Goal: Navigation & Orientation: Find specific page/section

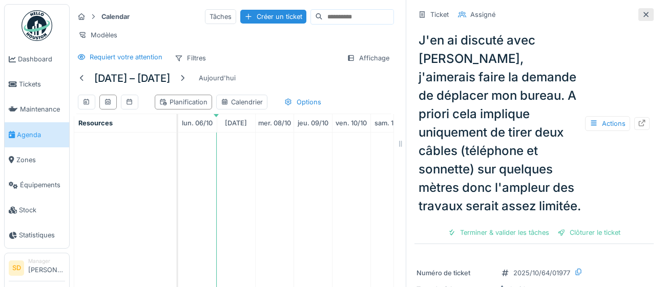
click at [643, 15] on icon at bounding box center [646, 14] width 8 height 7
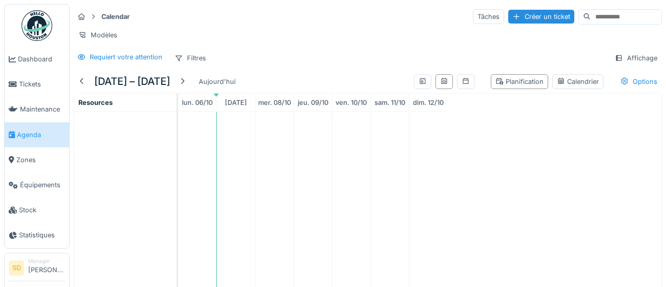
click at [32, 135] on span "Agenda" at bounding box center [41, 135] width 48 height 10
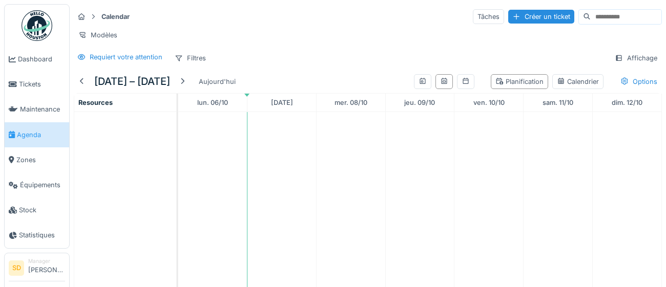
click at [335, 23] on div "Calendar Tâches Créer un ticket" at bounding box center [368, 16] width 588 height 17
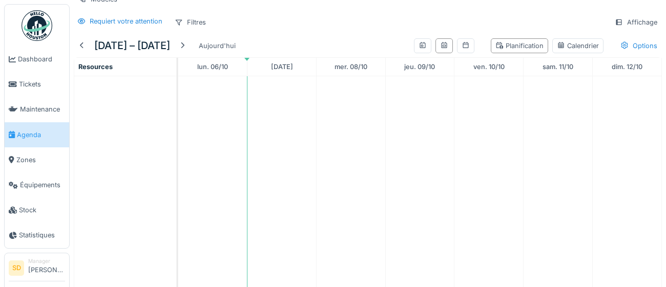
scroll to position [42, 0]
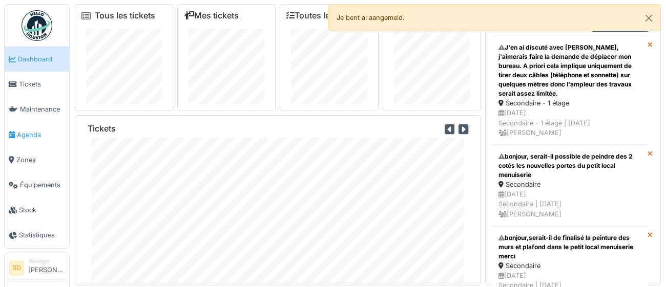
click at [26, 135] on span "Agenda" at bounding box center [41, 135] width 48 height 10
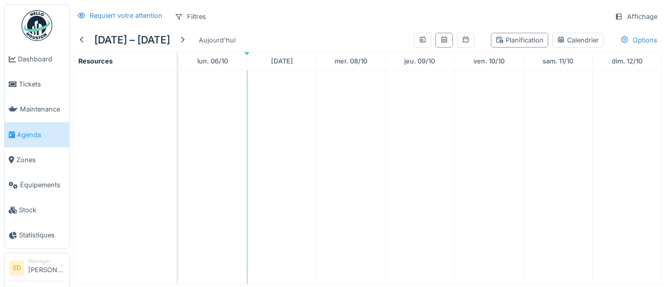
scroll to position [42, 0]
click at [30, 58] on span "Dashboard" at bounding box center [41, 59] width 47 height 10
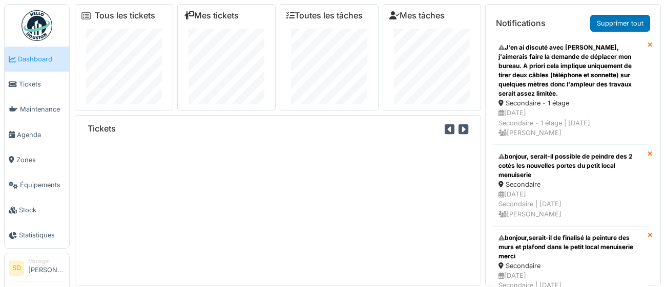
click at [40, 28] on img at bounding box center [37, 25] width 31 height 31
click at [46, 112] on span "Maintenance" at bounding box center [42, 109] width 45 height 10
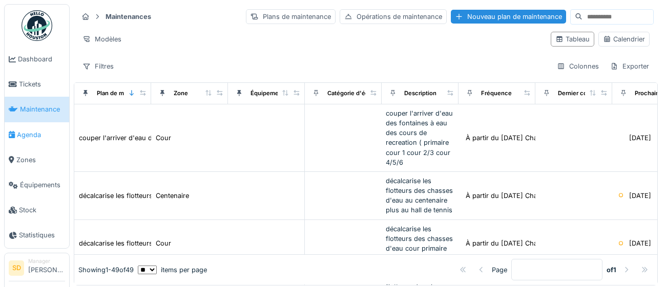
click at [28, 135] on span "Agenda" at bounding box center [41, 135] width 48 height 10
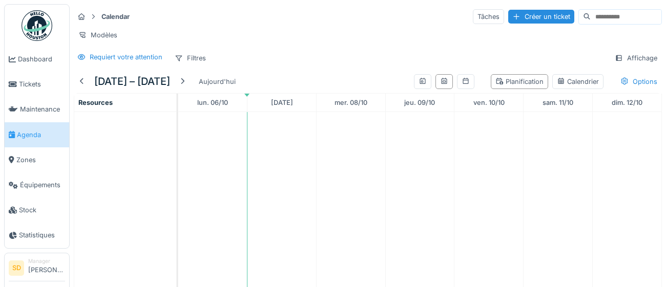
drag, startPoint x: 45, startPoint y: 272, endPoint x: 41, endPoint y: 277, distance: 5.4
click at [45, 273] on li "Manager Stéphane Dardenne" at bounding box center [46, 269] width 37 height 22
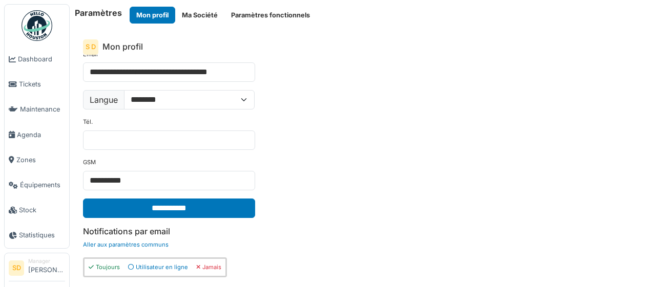
scroll to position [111, 0]
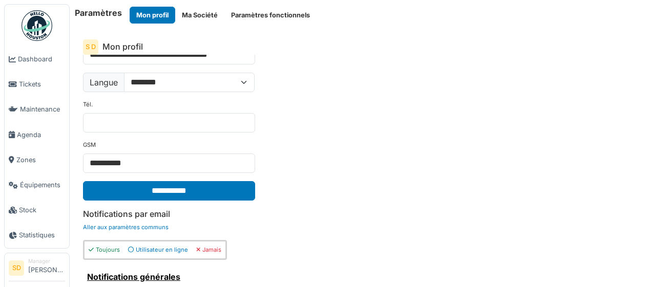
click at [33, 37] on img at bounding box center [37, 25] width 31 height 31
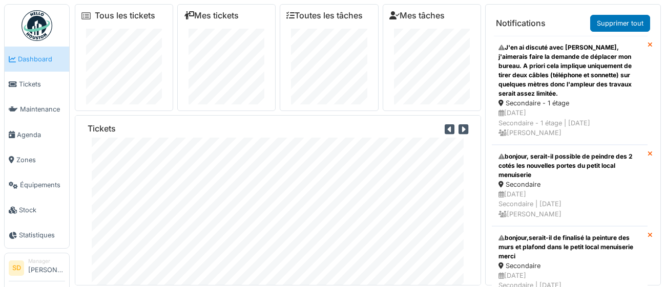
click at [28, 270] on li "Manager Stéphane Dardenne" at bounding box center [46, 269] width 37 height 22
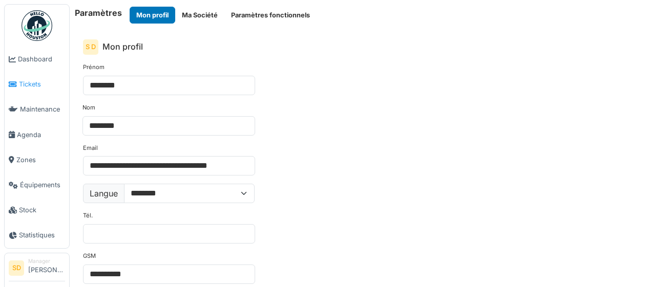
click at [32, 80] on span "Tickets" at bounding box center [42, 84] width 46 height 10
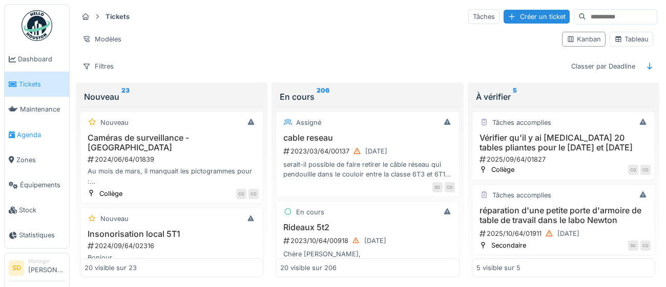
click at [36, 134] on span "Agenda" at bounding box center [41, 135] width 48 height 10
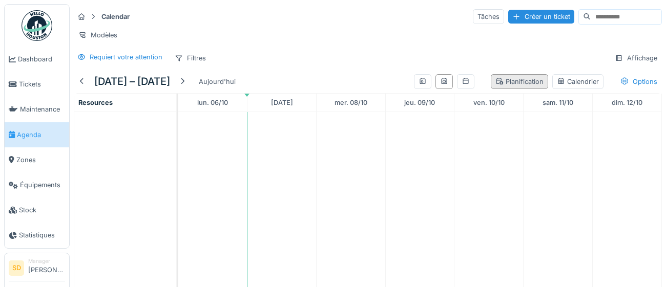
click at [517, 85] on div "Planification" at bounding box center [519, 82] width 48 height 10
click at [519, 85] on div "Planification" at bounding box center [519, 82] width 48 height 10
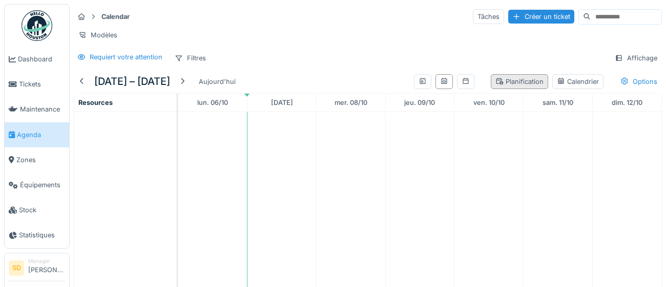
click at [521, 85] on div "Planification" at bounding box center [519, 82] width 48 height 10
click at [524, 86] on div "Planification" at bounding box center [519, 82] width 48 height 10
click at [632, 84] on div "Options" at bounding box center [639, 81] width 46 height 15
click at [94, 15] on icon at bounding box center [93, 16] width 8 height 7
click at [96, 14] on icon at bounding box center [93, 16] width 8 height 7
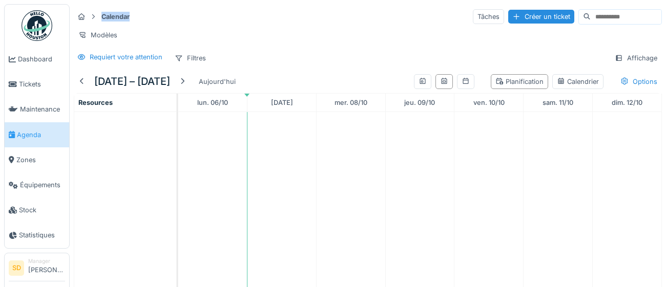
click at [96, 14] on icon at bounding box center [93, 16] width 8 height 7
click at [114, 12] on strong "Calendar" at bounding box center [115, 17] width 36 height 10
click at [237, 19] on div "Calendar Tâches Créer un ticket" at bounding box center [368, 16] width 588 height 17
click at [199, 62] on div "Filtres" at bounding box center [190, 58] width 40 height 15
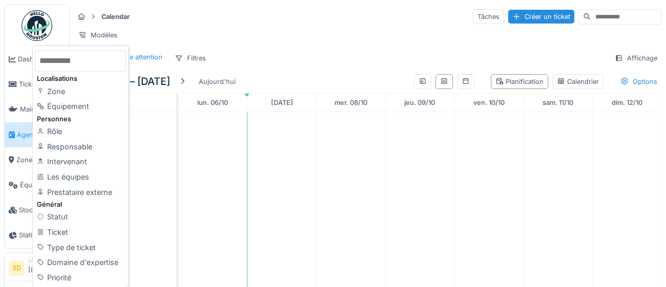
click at [302, 39] on div "Modèles" at bounding box center [368, 35] width 588 height 15
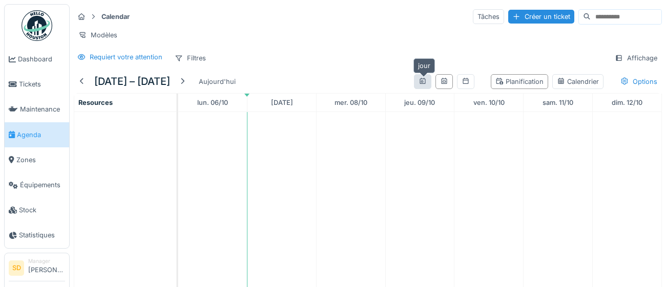
click at [421, 82] on icon at bounding box center [422, 81] width 8 height 7
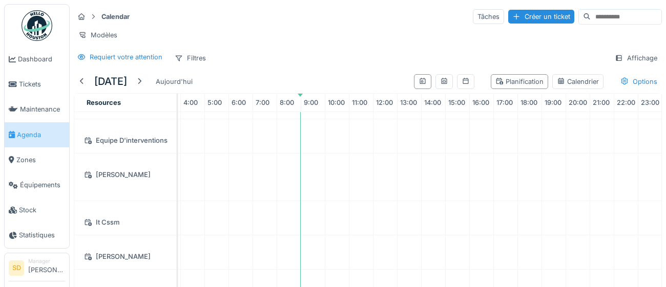
scroll to position [75, 0]
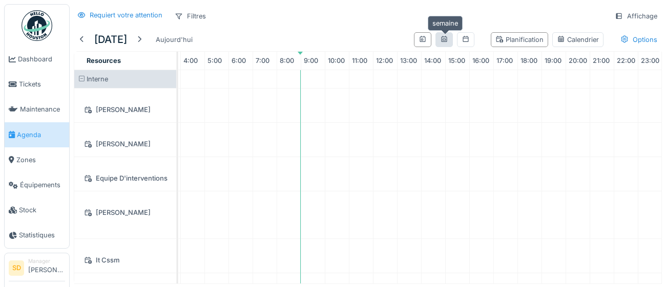
click at [447, 41] on div at bounding box center [444, 40] width 8 height 10
